Goal: Task Accomplishment & Management: Use online tool/utility

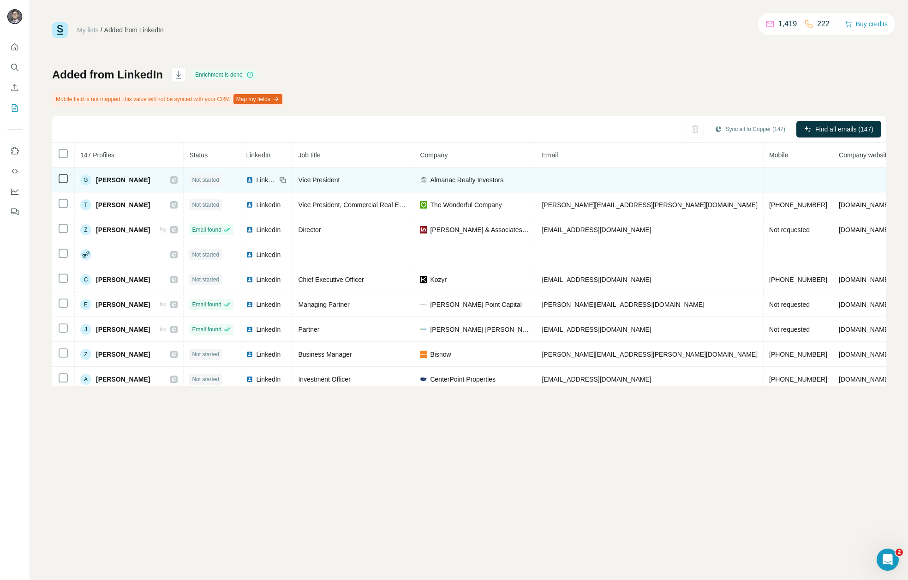
click at [569, 180] on td at bounding box center [649, 179] width 227 height 25
click at [586, 178] on td at bounding box center [649, 179] width 227 height 25
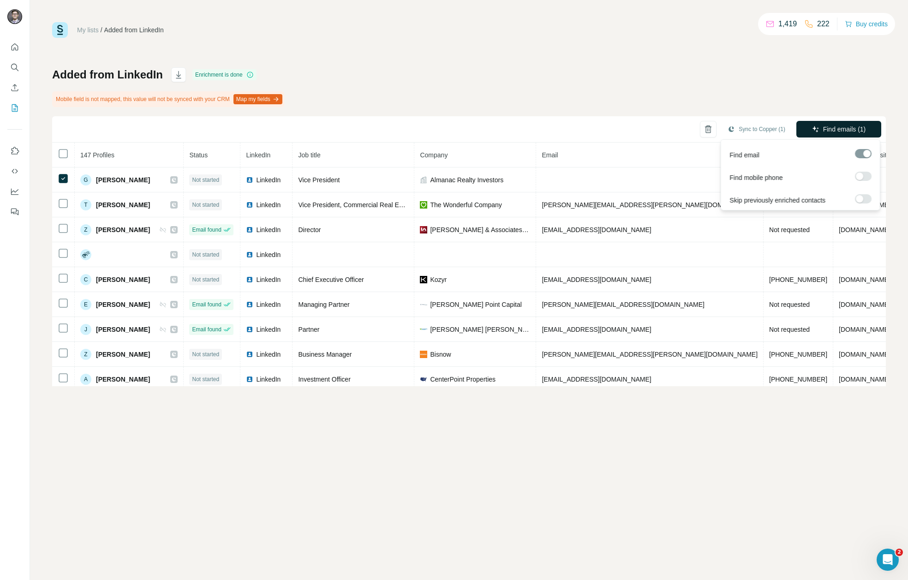
click at [825, 130] on span "Find emails (1)" at bounding box center [844, 129] width 43 height 9
click at [824, 126] on span "Find emails (1)" at bounding box center [844, 129] width 43 height 9
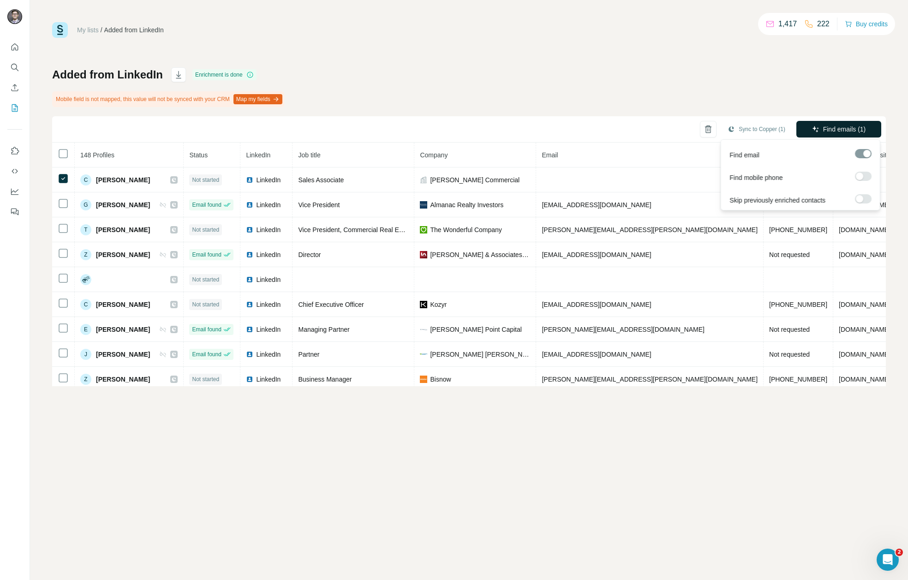
click at [828, 125] on span "Find emails (1)" at bounding box center [844, 129] width 43 height 9
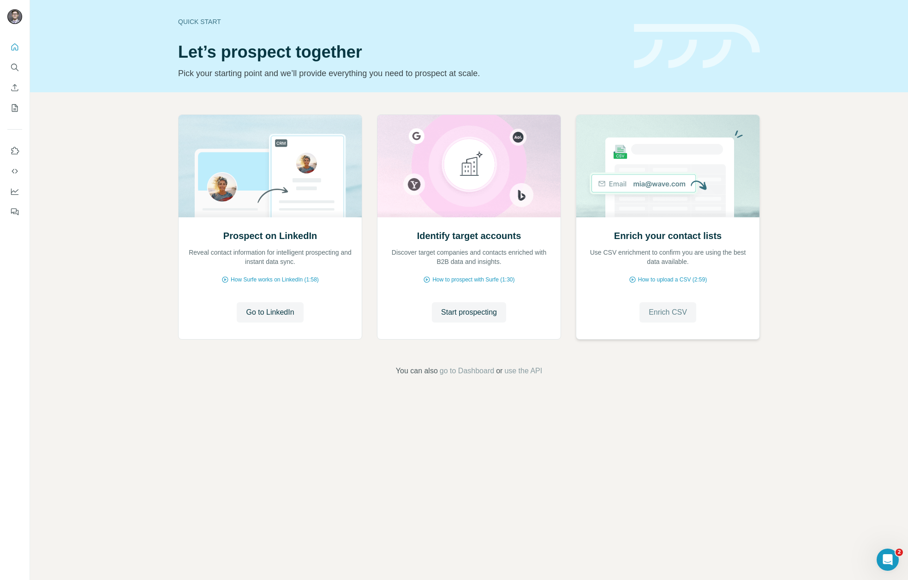
click at [666, 316] on span "Enrich CSV" at bounding box center [667, 312] width 38 height 11
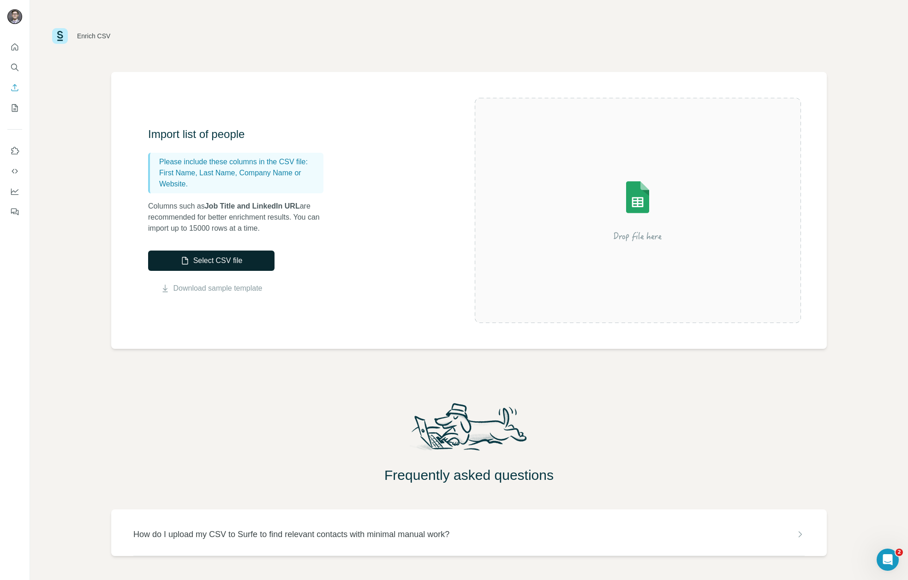
click at [253, 259] on button "Select CSV file" at bounding box center [211, 260] width 126 height 20
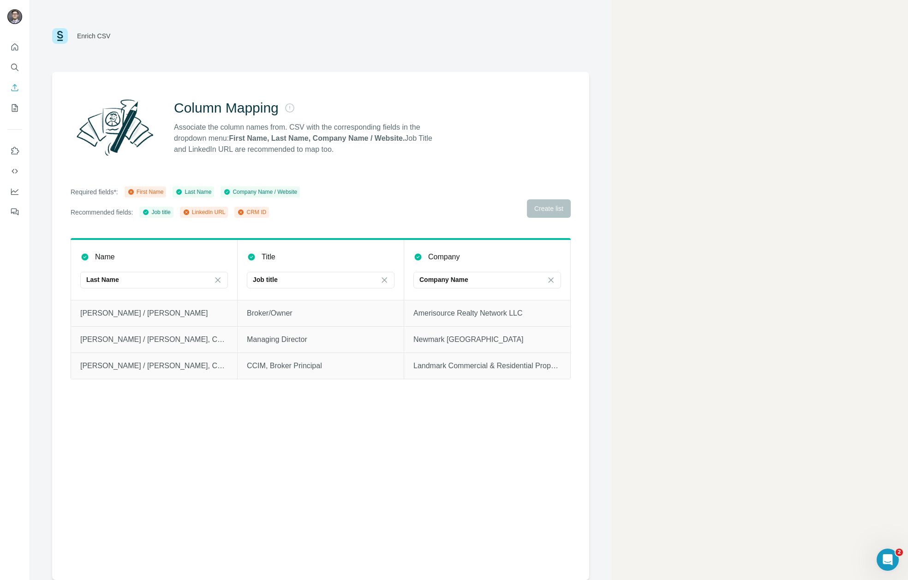
click at [422, 159] on div "Column Mapping Associate the column names from. CSV with the corresponding fiel…" at bounding box center [321, 127] width 500 height 66
click at [666, 246] on main "Enrich CSV Column Mapping Associate the column names from. CSV with the corresp…" at bounding box center [469, 290] width 878 height 580
click at [692, 155] on main "Enrich CSV Column Mapping Associate the column names from. CSV with the corresp…" at bounding box center [469, 290] width 878 height 580
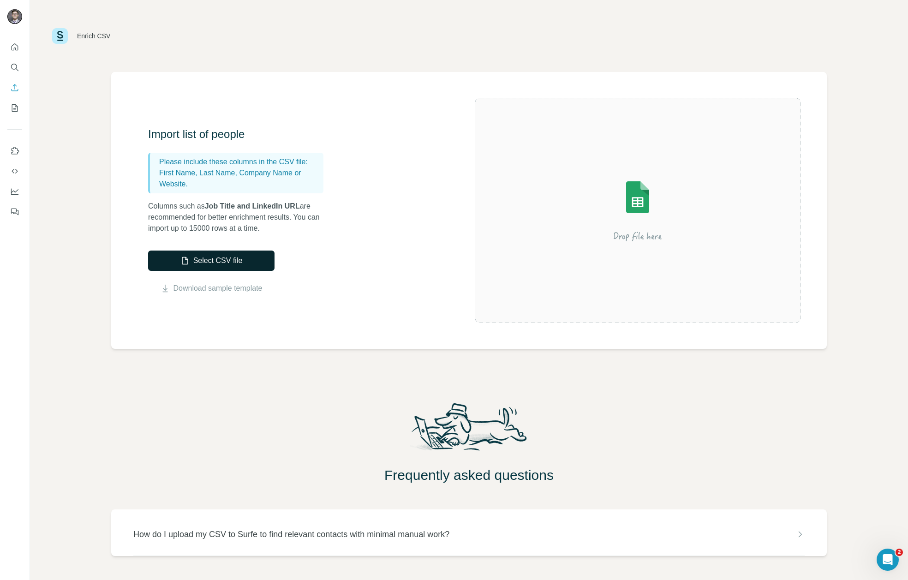
click at [235, 260] on button "Select CSV file" at bounding box center [211, 260] width 126 height 20
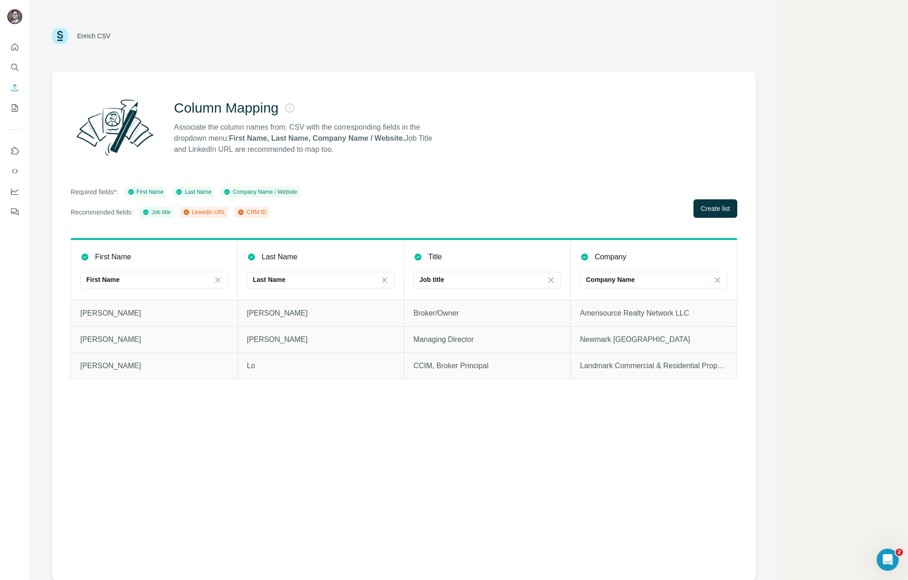
click at [203, 213] on div "LinkedIn URL" at bounding box center [204, 212] width 43 height 8
click at [712, 211] on span "Create list" at bounding box center [715, 208] width 29 height 9
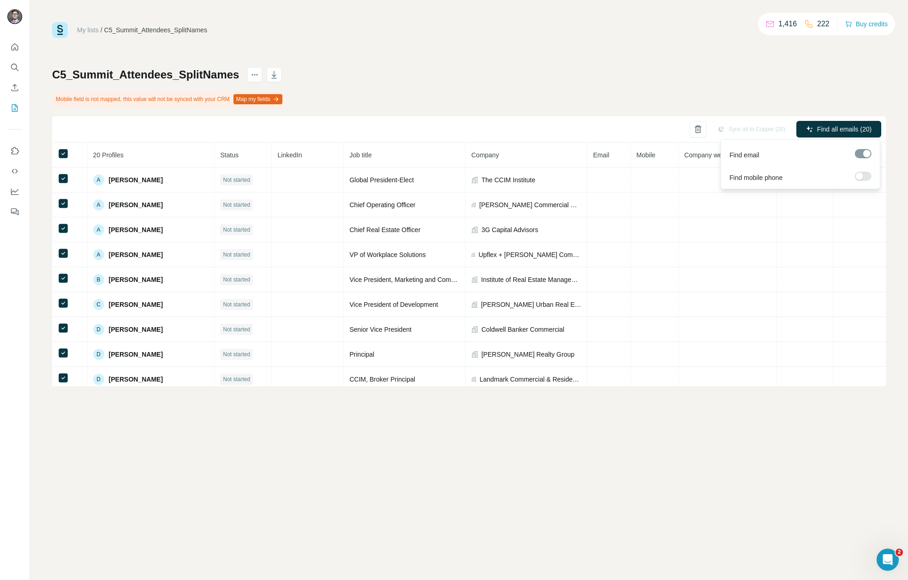
click at [863, 176] on div at bounding box center [859, 176] width 7 height 7
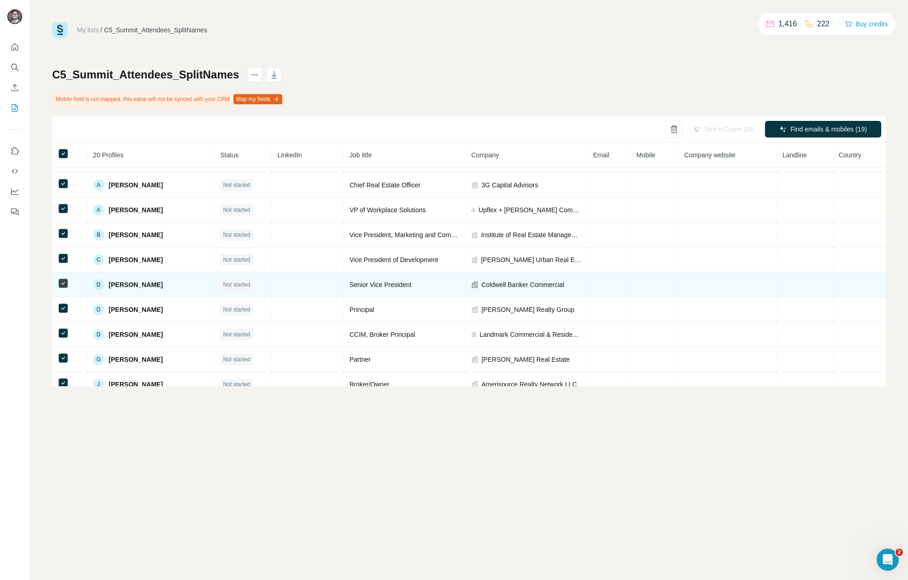
scroll to position [44, 0]
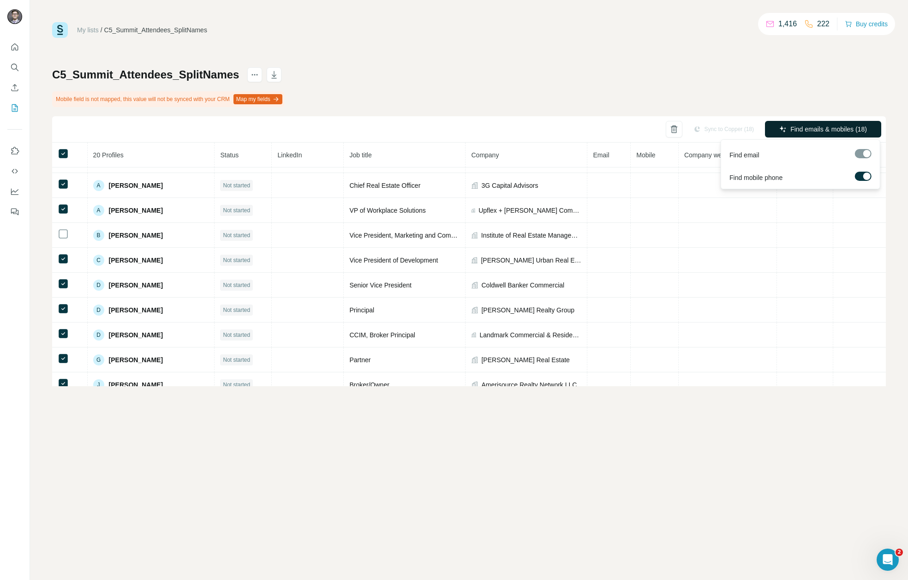
click at [804, 126] on span "Find emails & mobiles (18)" at bounding box center [828, 129] width 77 height 9
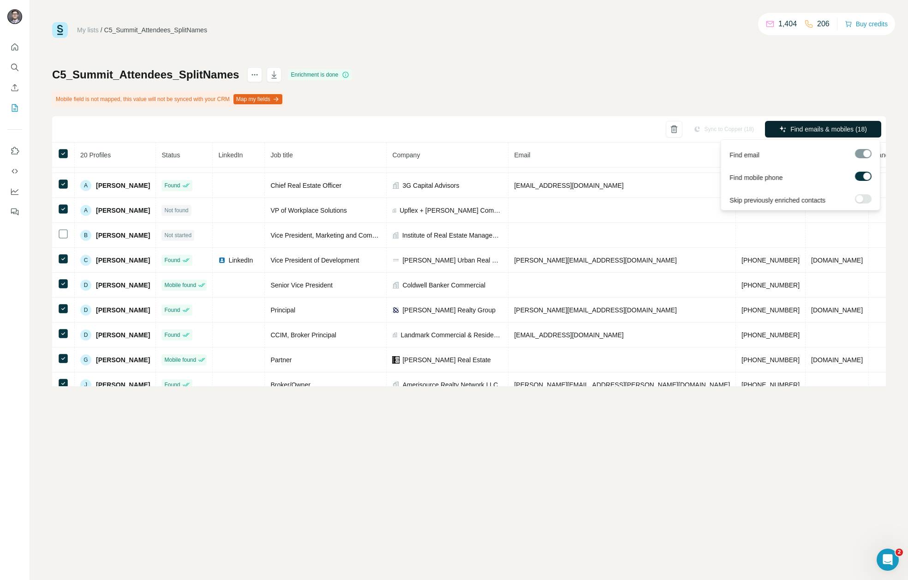
click at [807, 131] on span "Find emails & mobiles (18)" at bounding box center [828, 129] width 77 height 9
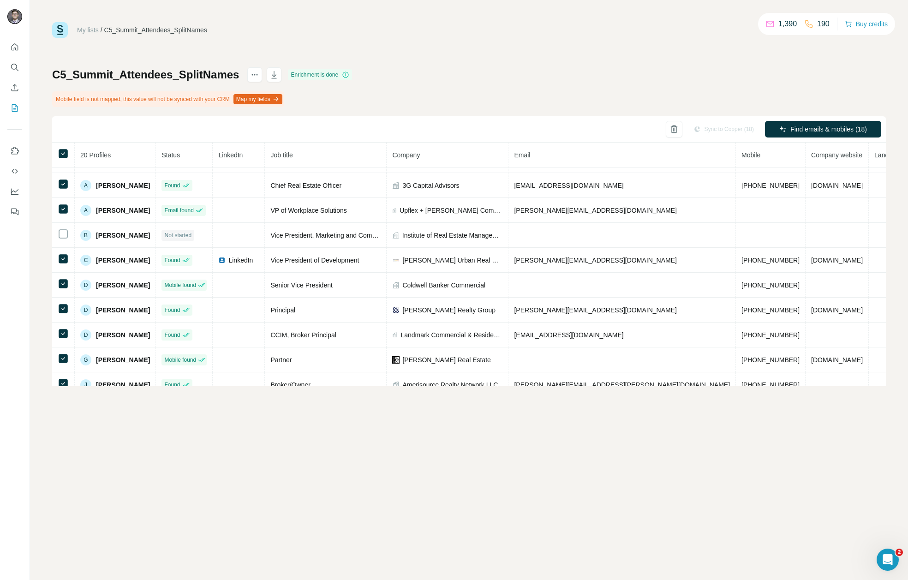
click at [483, 57] on div "My lists / C5_Summit_Attendees_SplitNames 1,390 190 Buy credits C5_Summit_Atten…" at bounding box center [468, 204] width 833 height 364
click at [540, 88] on div "C5_Summit_Attendees_SplitNames Enrichment is done Mobile field is not mapped, t…" at bounding box center [468, 226] width 833 height 319
click at [866, 177] on div at bounding box center [866, 176] width 7 height 7
click at [765, 94] on div "C5_Summit_Attendees_SplitNames Enrichment is done Mobile field is not mapped, t…" at bounding box center [468, 226] width 833 height 319
click at [750, 125] on div "Sync to Copper (18)" at bounding box center [754, 129] width 73 height 17
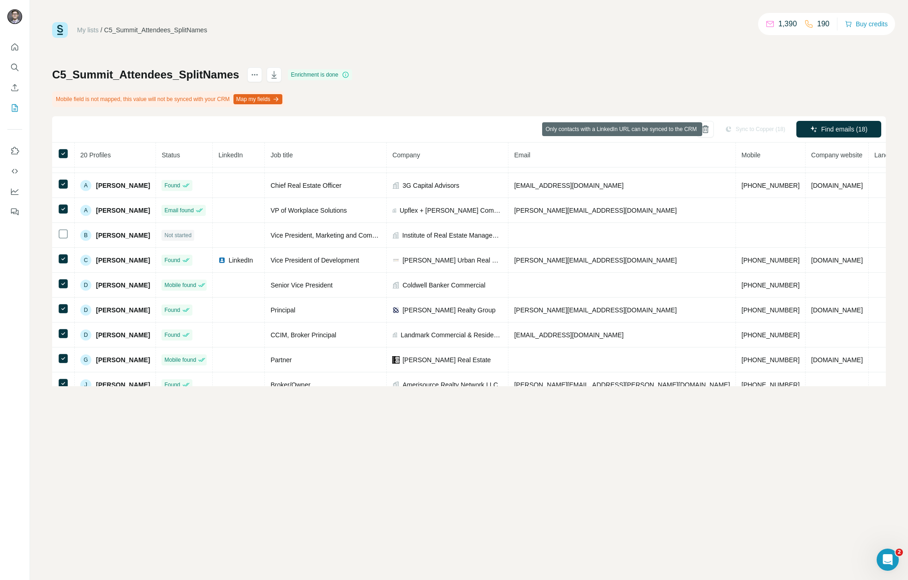
click at [746, 129] on div "Sync to Copper (18)" at bounding box center [754, 129] width 73 height 17
click at [277, 74] on icon "button" at bounding box center [273, 74] width 9 height 9
